Goal: Information Seeking & Learning: Check status

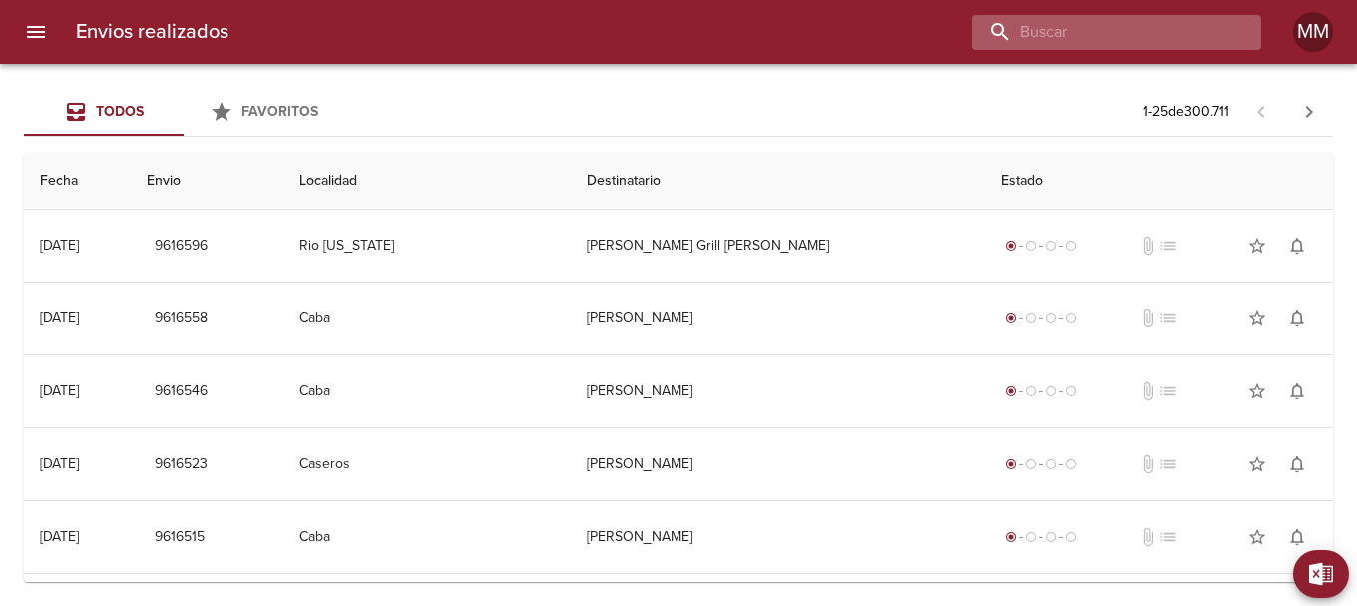
click at [1101, 34] on input "buscar" at bounding box center [1099, 32] width 255 height 35
paste input "[PERSON_NAME]"
type input "[PERSON_NAME]"
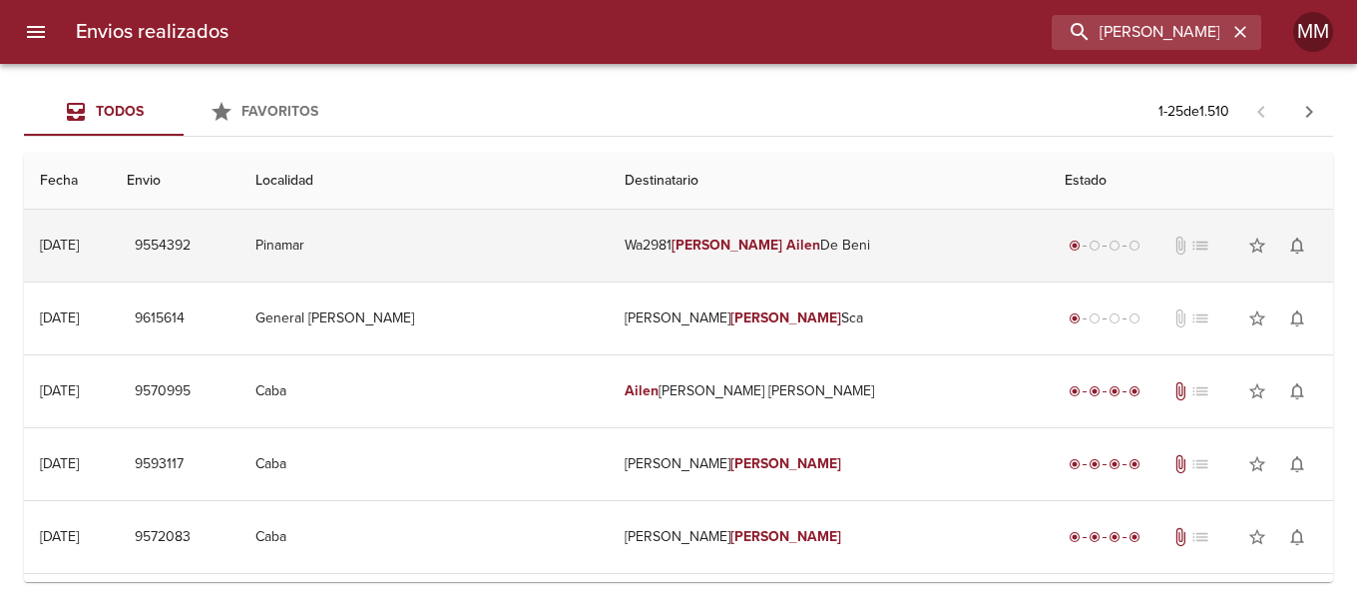
click at [782, 240] on td "Wa2981 [PERSON_NAME]" at bounding box center [829, 246] width 440 height 72
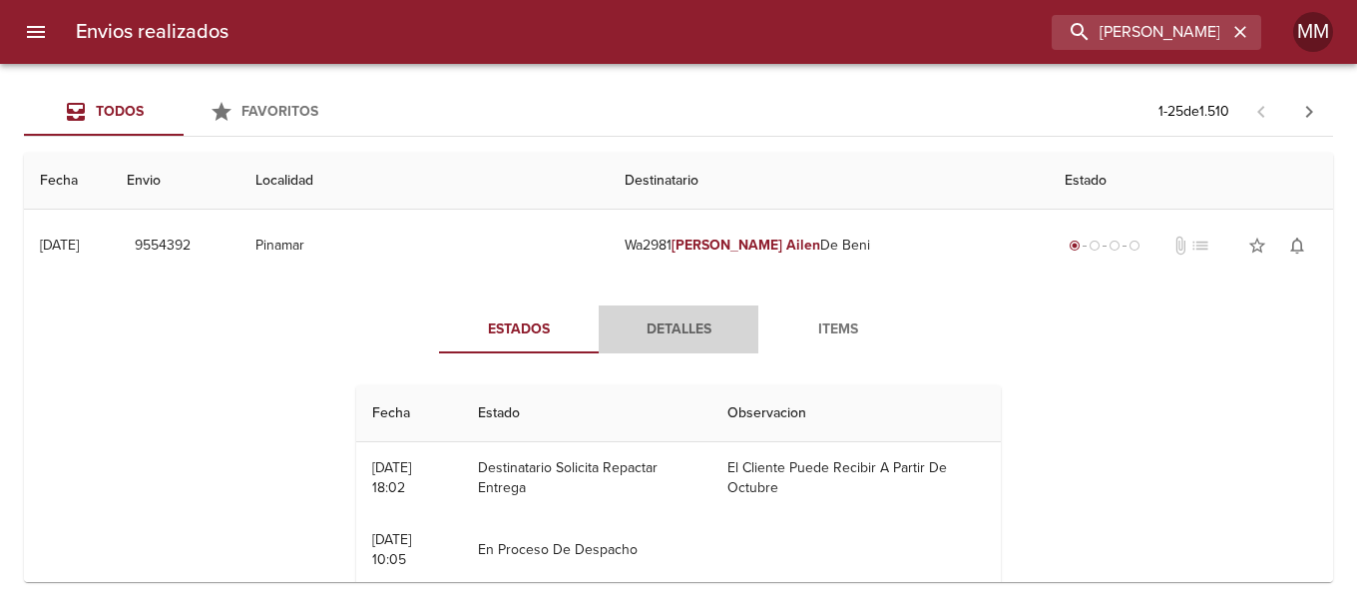
click at [673, 333] on span "Detalles" at bounding box center [679, 329] width 136 height 25
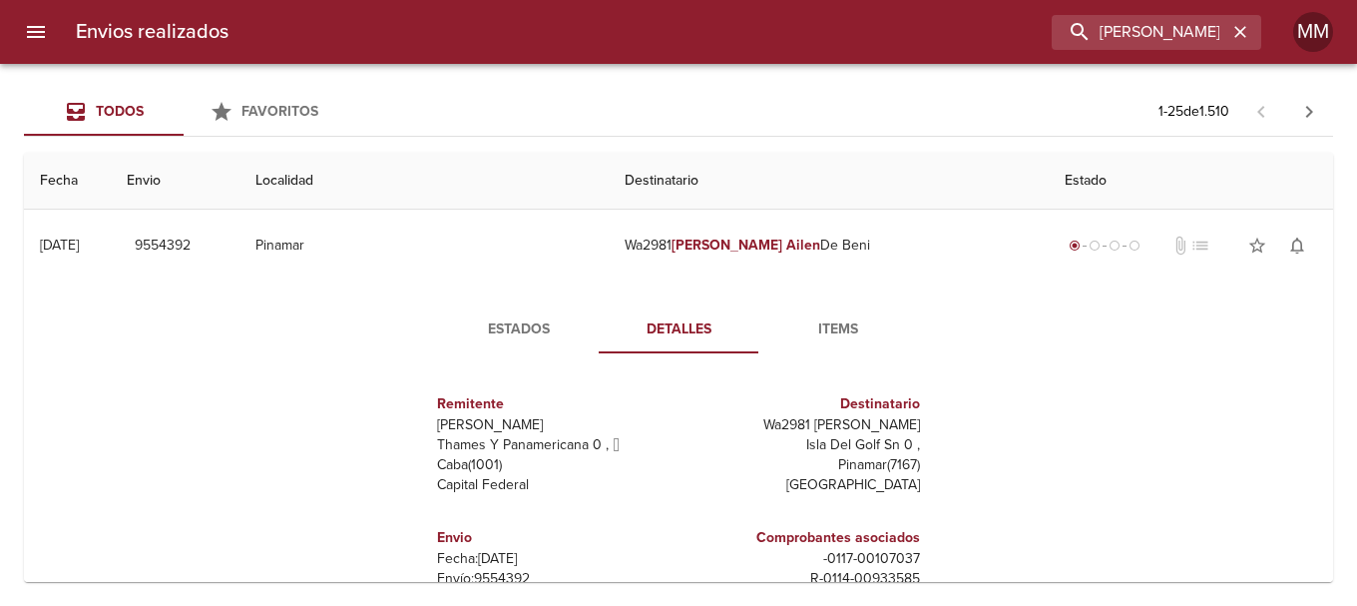
click at [837, 329] on span "Items" at bounding box center [838, 329] width 136 height 25
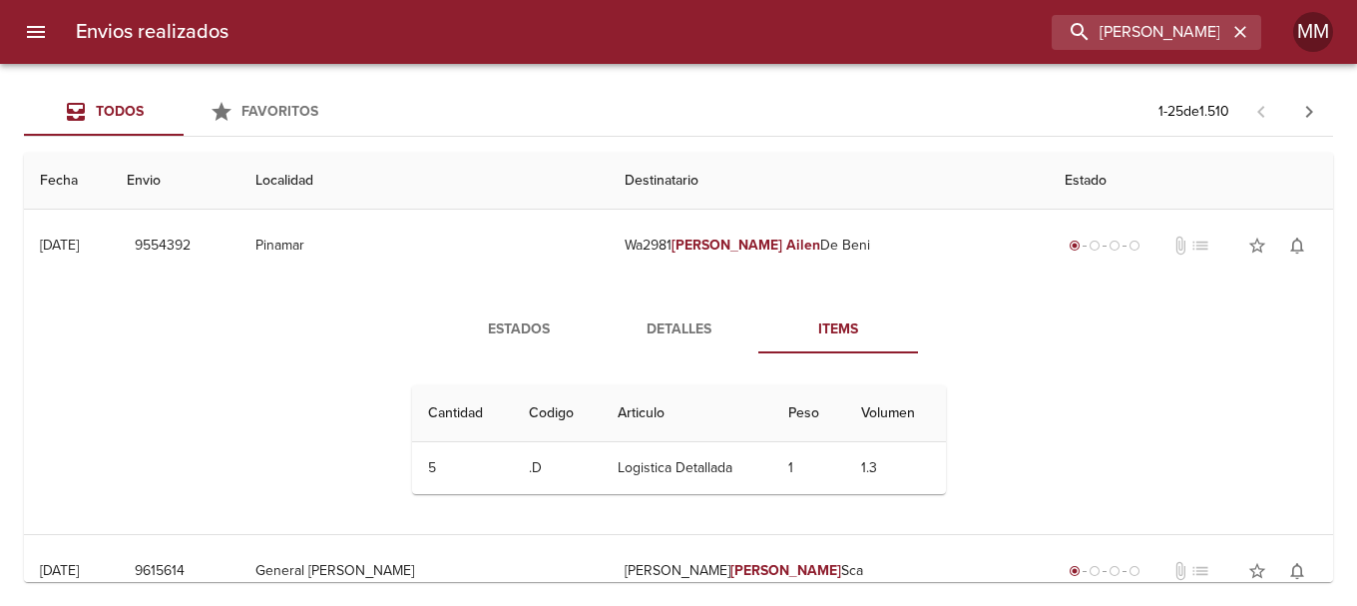
click at [684, 330] on span "Detalles" at bounding box center [679, 329] width 136 height 25
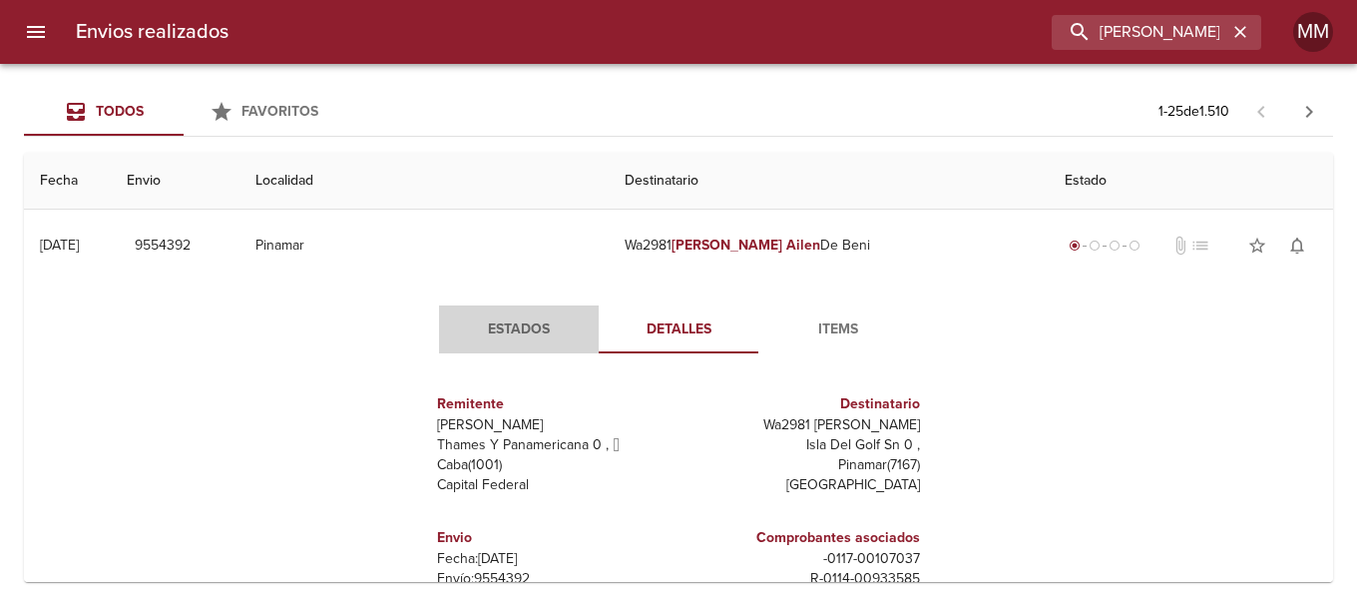
click at [514, 328] on span "Estados" at bounding box center [519, 329] width 136 height 25
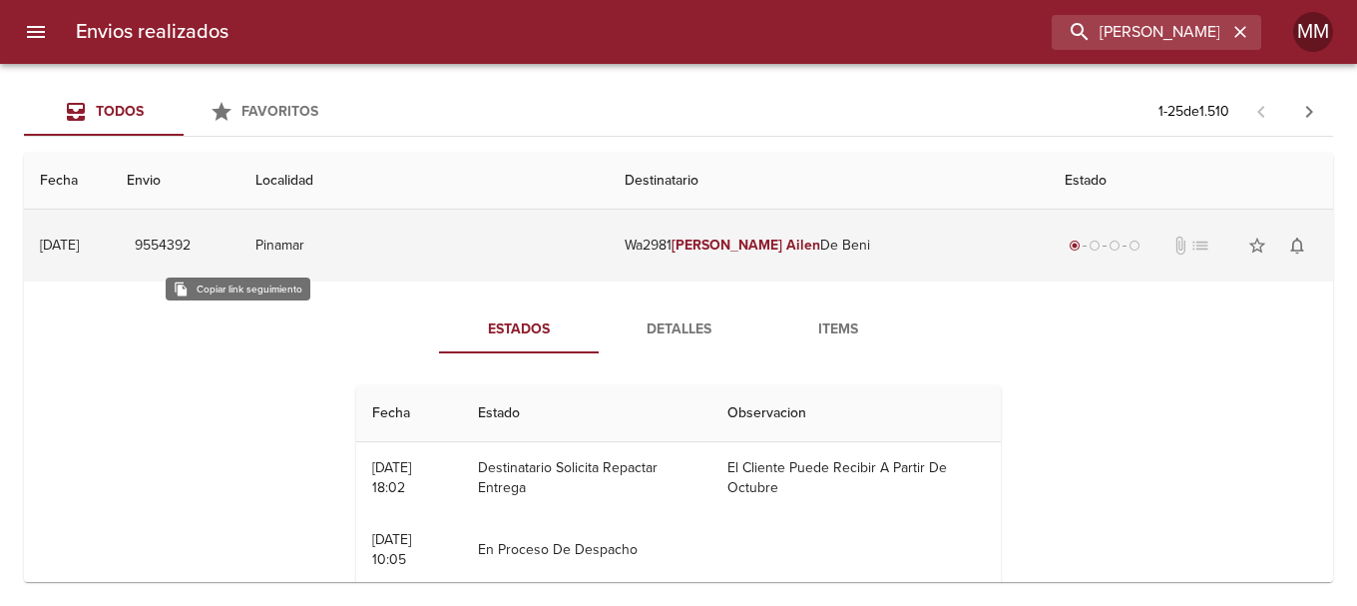
click at [191, 245] on span "9554392" at bounding box center [163, 245] width 56 height 25
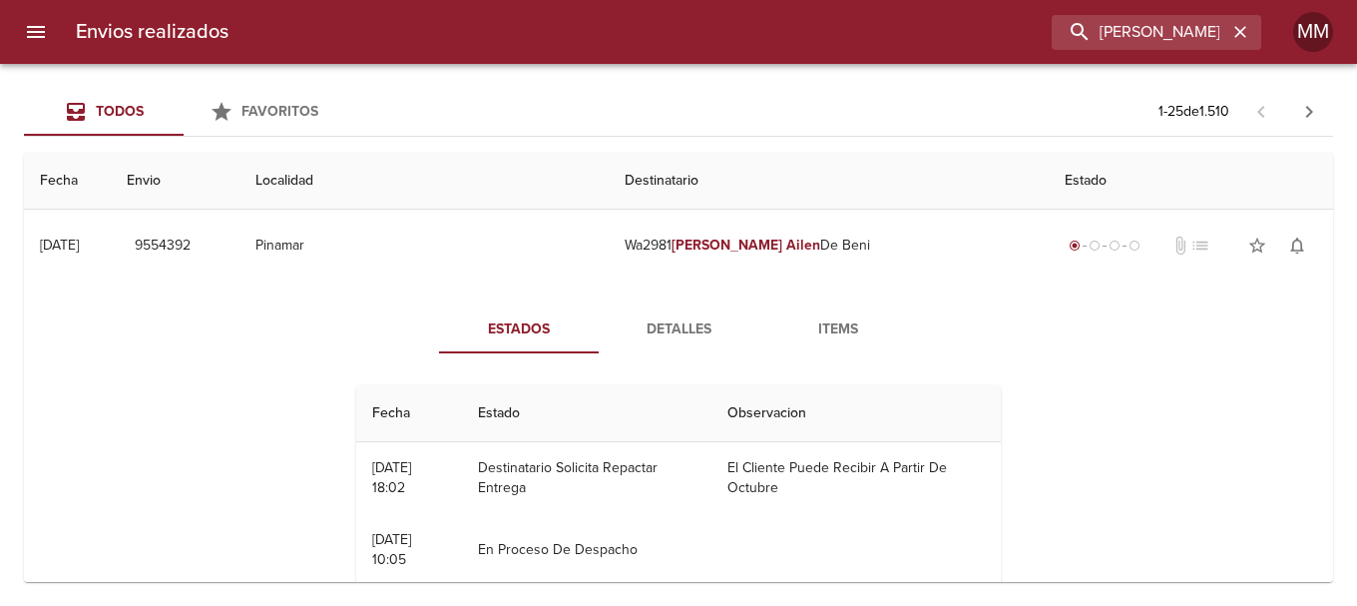
click at [671, 331] on span "Detalles" at bounding box center [679, 329] width 136 height 25
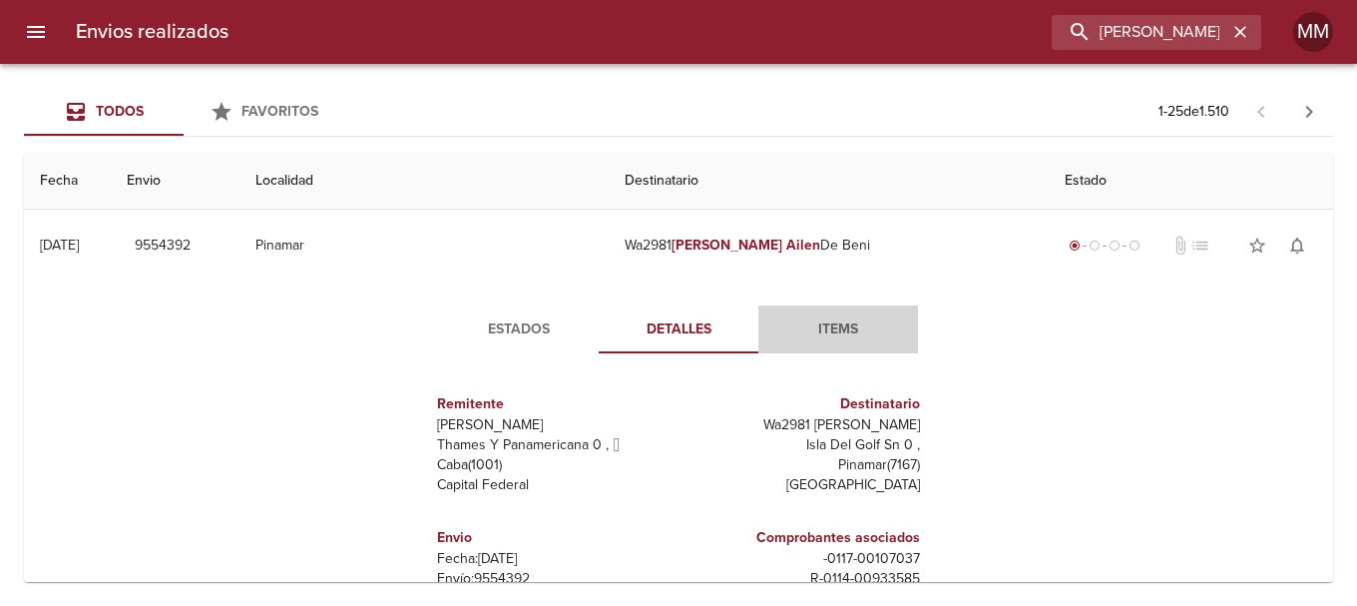
click at [842, 336] on span "Items" at bounding box center [838, 329] width 136 height 25
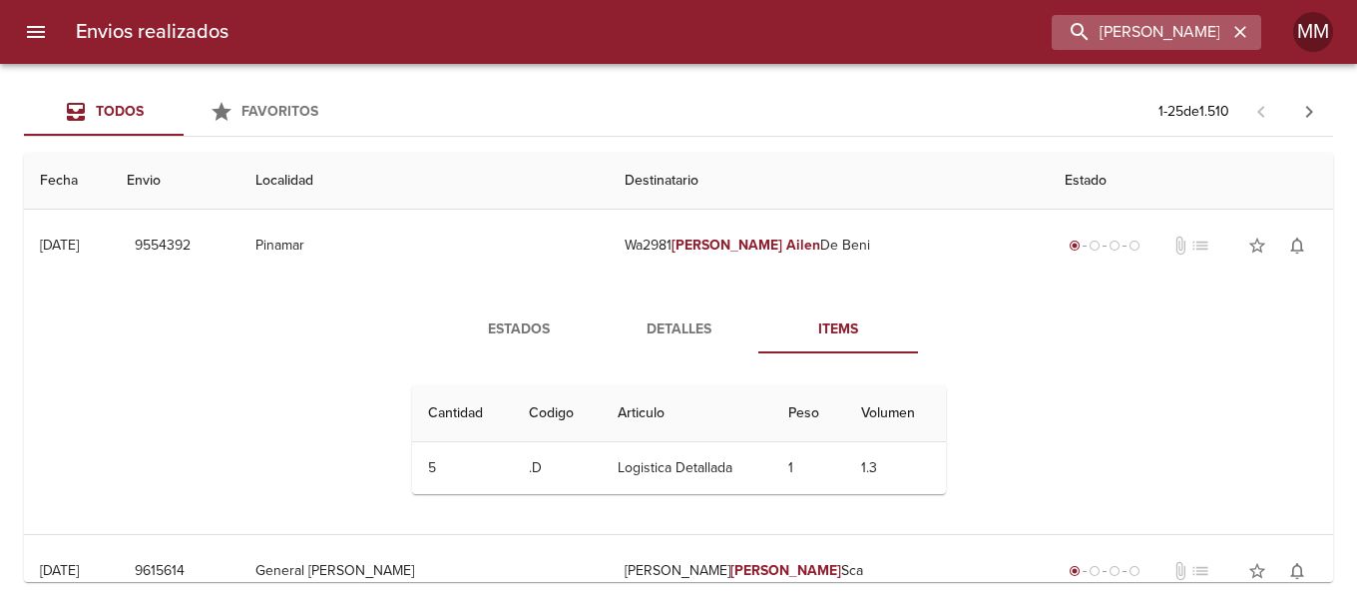
click at [1242, 36] on icon "button" at bounding box center [1240, 32] width 20 height 20
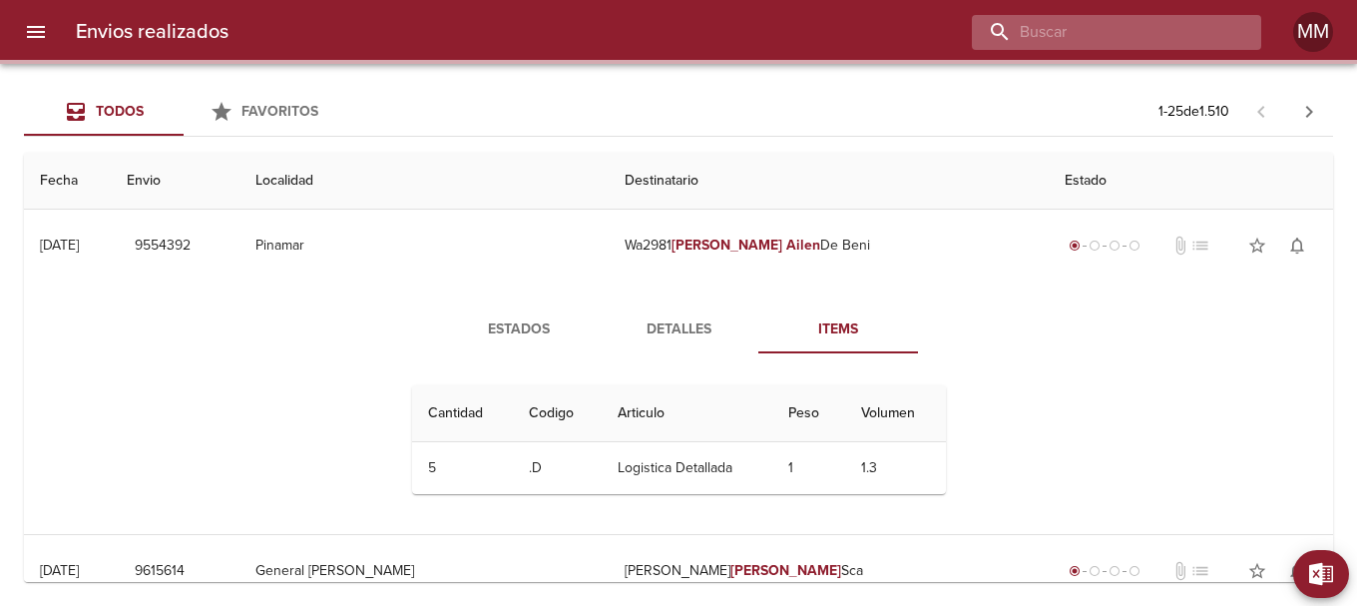
click at [1164, 29] on input "buscar" at bounding box center [1099, 32] width 255 height 35
paste input "[PERSON_NAME]"
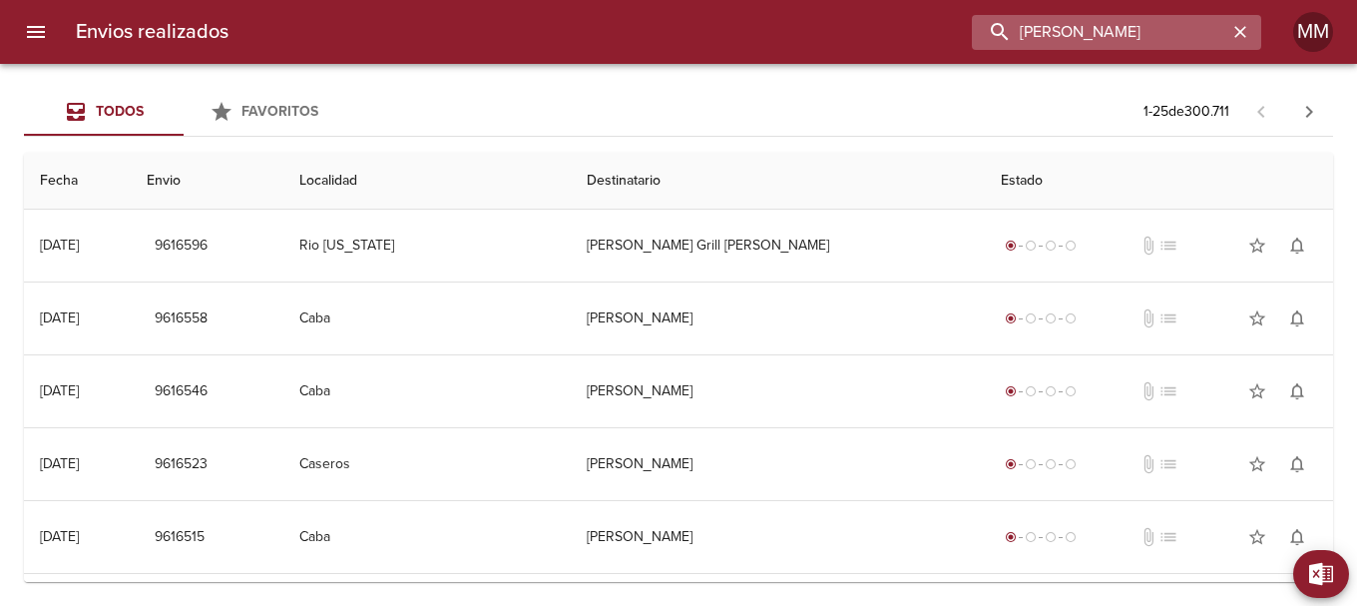
type input "[PERSON_NAME]"
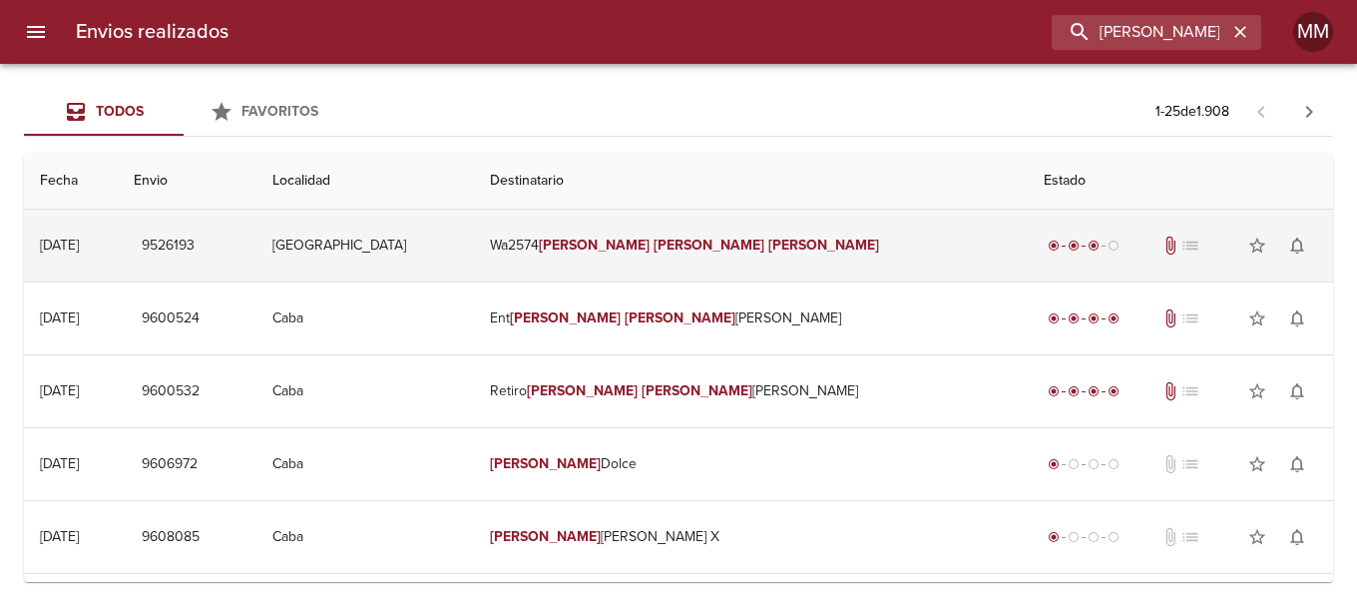
click at [768, 244] on em "[PERSON_NAME]" at bounding box center [823, 244] width 111 height 17
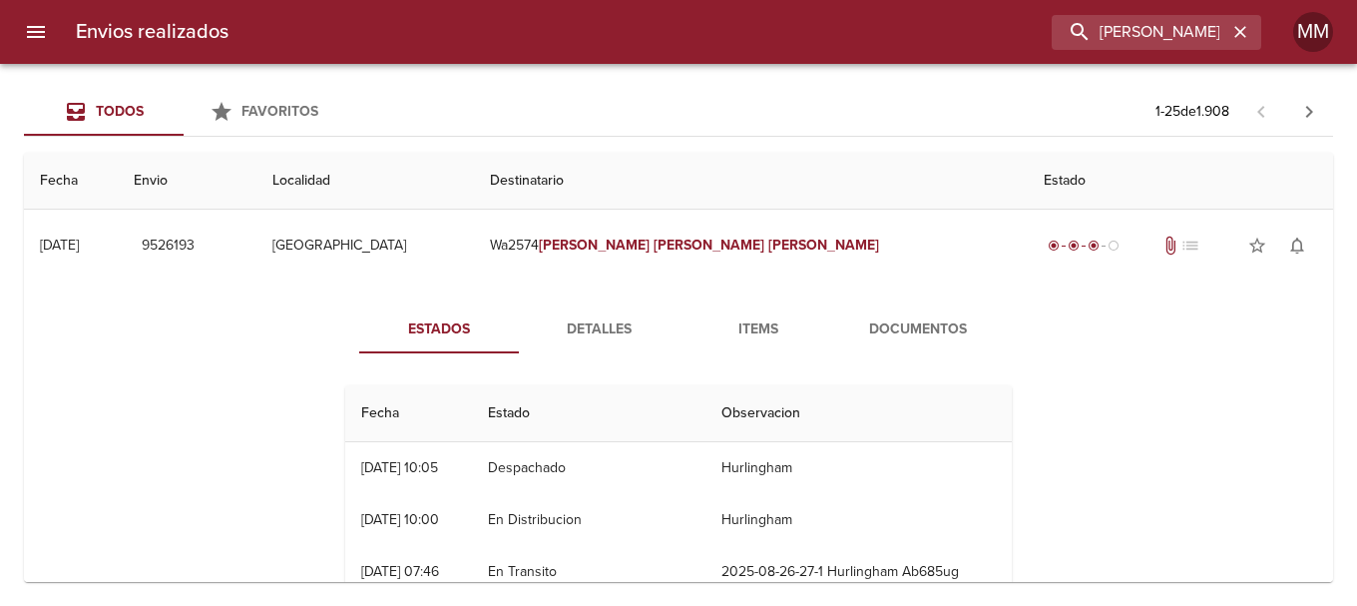
scroll to position [53, 0]
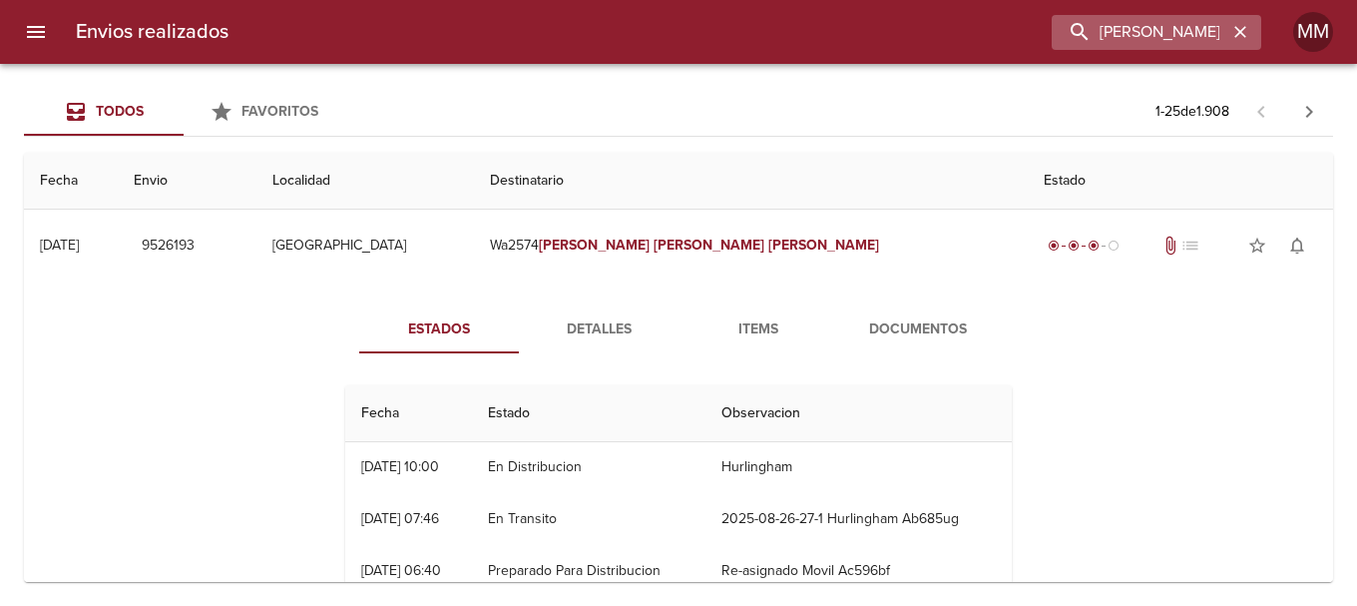
click at [1241, 38] on icon "button" at bounding box center [1240, 32] width 20 height 20
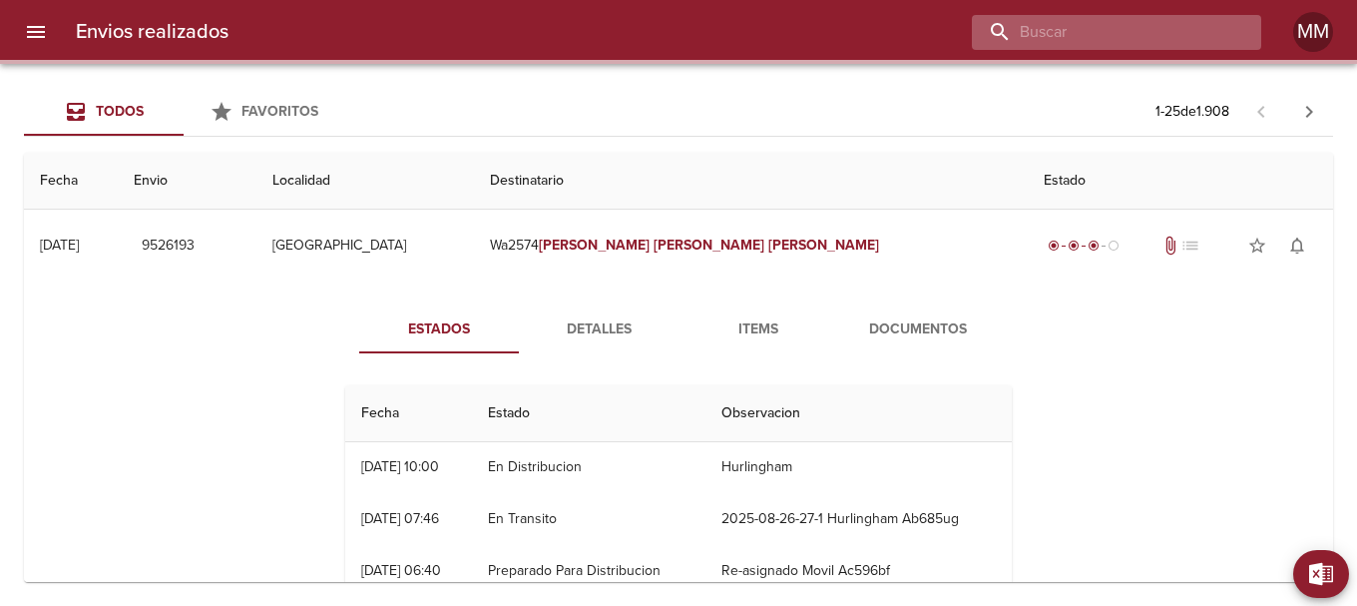
click at [1188, 34] on input "buscar" at bounding box center [1099, 32] width 255 height 35
paste input "[PERSON_NAME]"
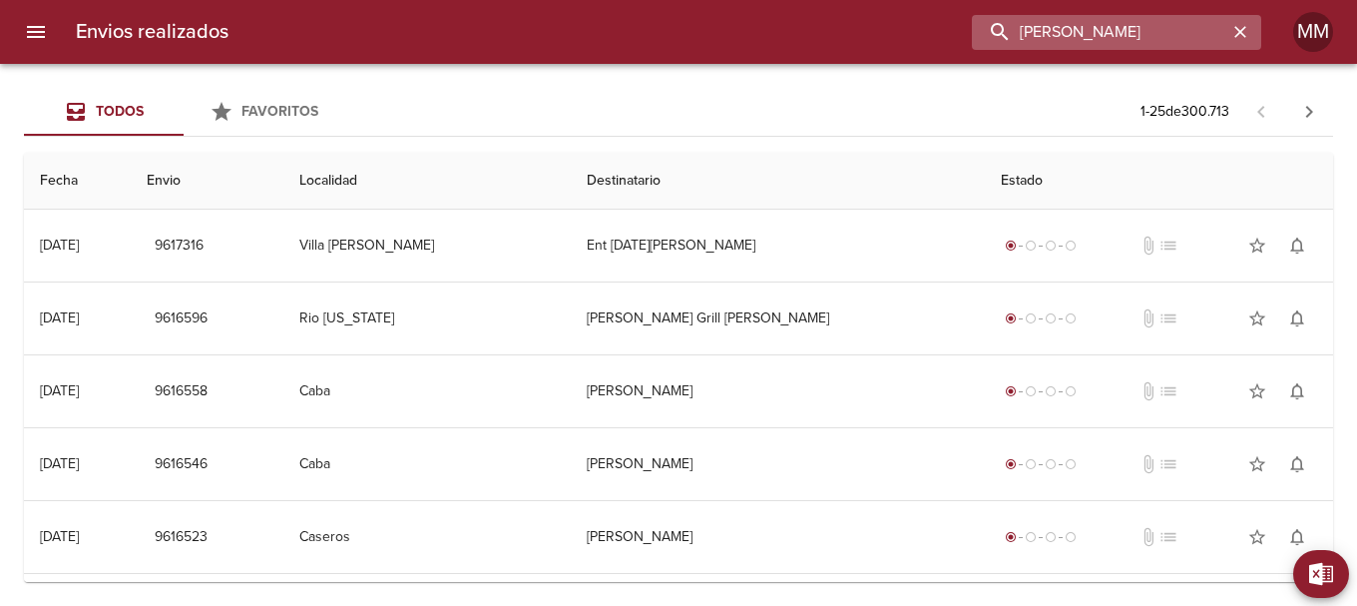
type input "[PERSON_NAME]"
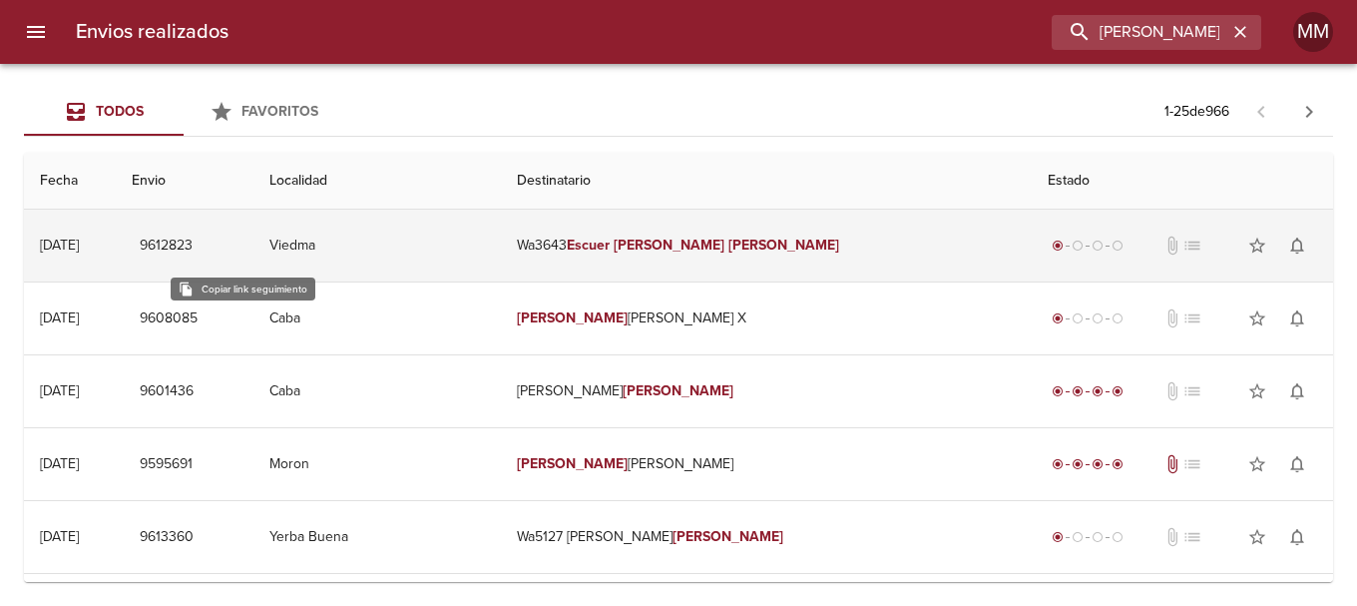
click at [193, 239] on span "9612823" at bounding box center [166, 245] width 53 height 25
